Goal: Task Accomplishment & Management: Manage account settings

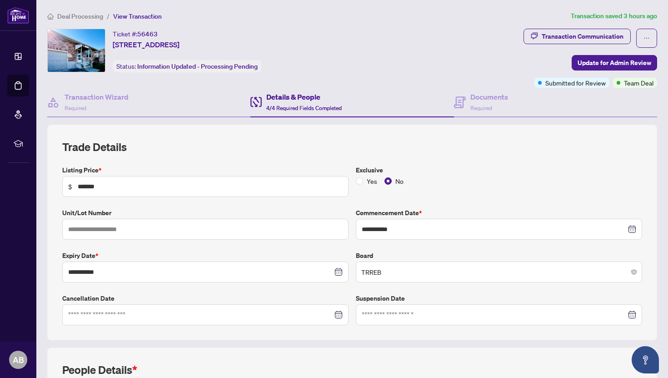
click at [78, 18] on span "Deal Processing" at bounding box center [80, 16] width 46 height 8
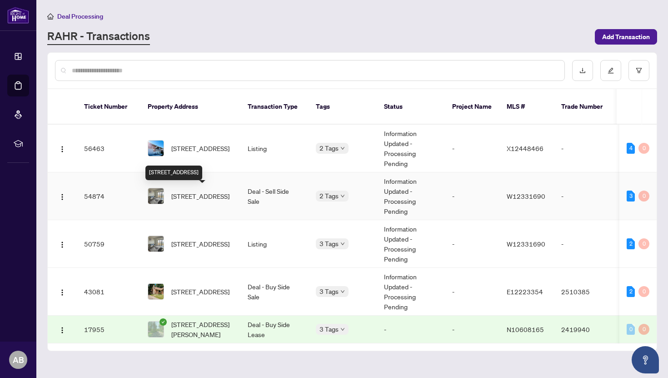
click at [198, 194] on span "[STREET_ADDRESS]" at bounding box center [200, 196] width 58 height 10
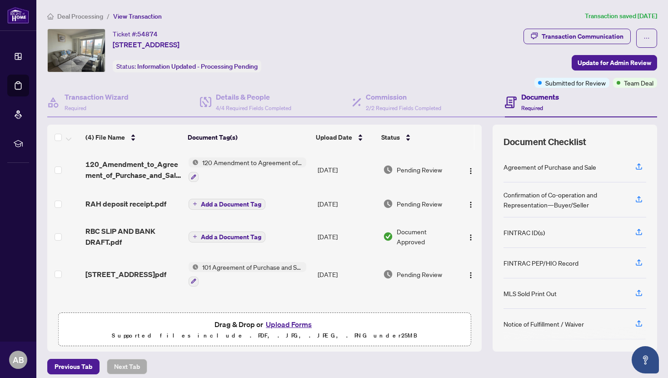
click at [292, 324] on button "Upload Forms" at bounding box center [288, 324] width 51 height 12
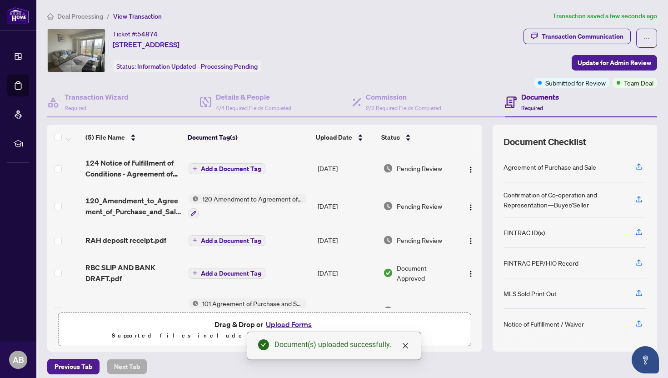
scroll to position [24, 0]
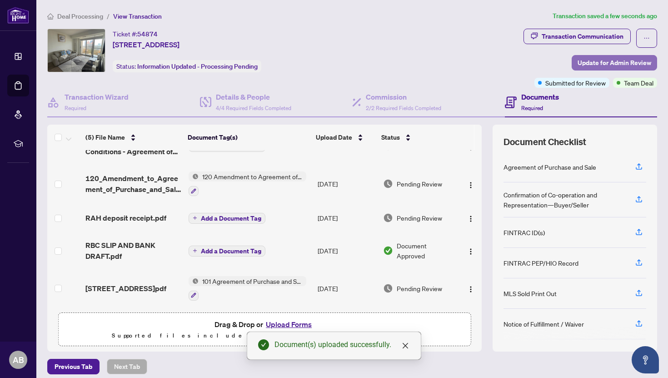
click at [615, 60] on span "Update for Admin Review" at bounding box center [615, 62] width 74 height 15
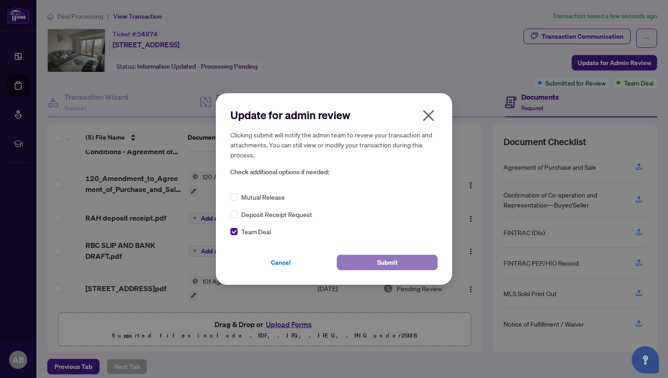
click at [380, 262] on span "Submit" at bounding box center [387, 262] width 20 height 15
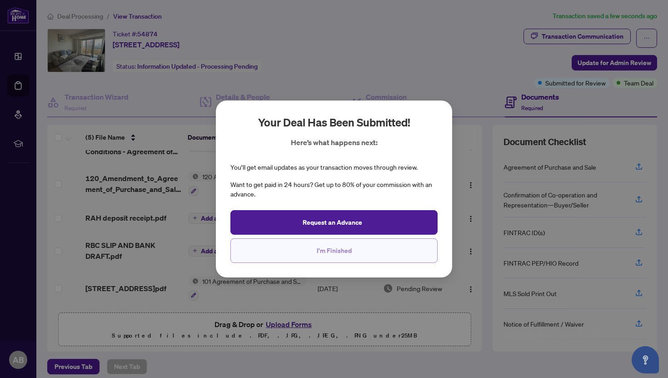
click at [344, 251] on span "I'm Finished" at bounding box center [334, 250] width 35 height 15
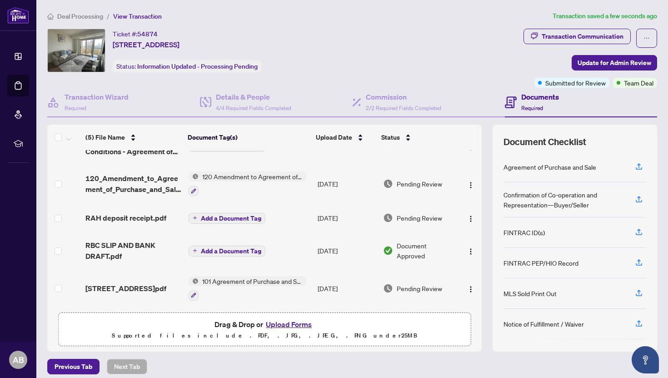
click at [89, 13] on span "Deal Processing" at bounding box center [80, 16] width 46 height 8
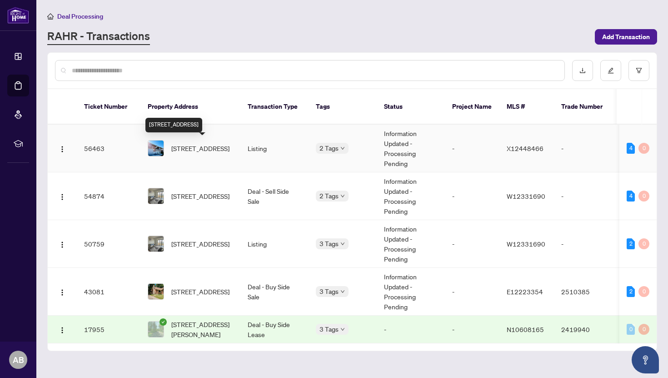
click at [198, 144] on span "[STREET_ADDRESS]" at bounding box center [200, 148] width 58 height 10
